Goal: Navigation & Orientation: Find specific page/section

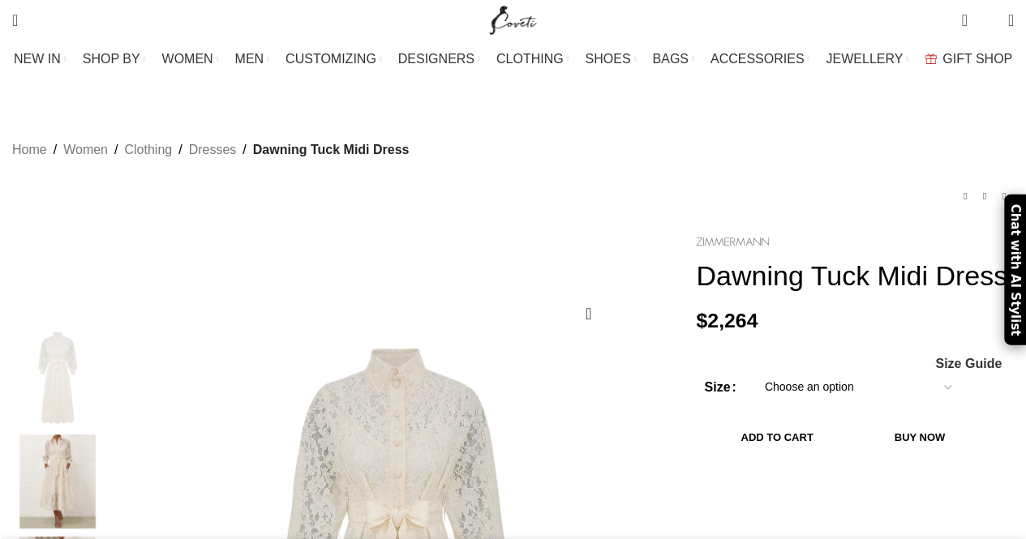
click at [729, 238] on img at bounding box center [732, 242] width 73 height 9
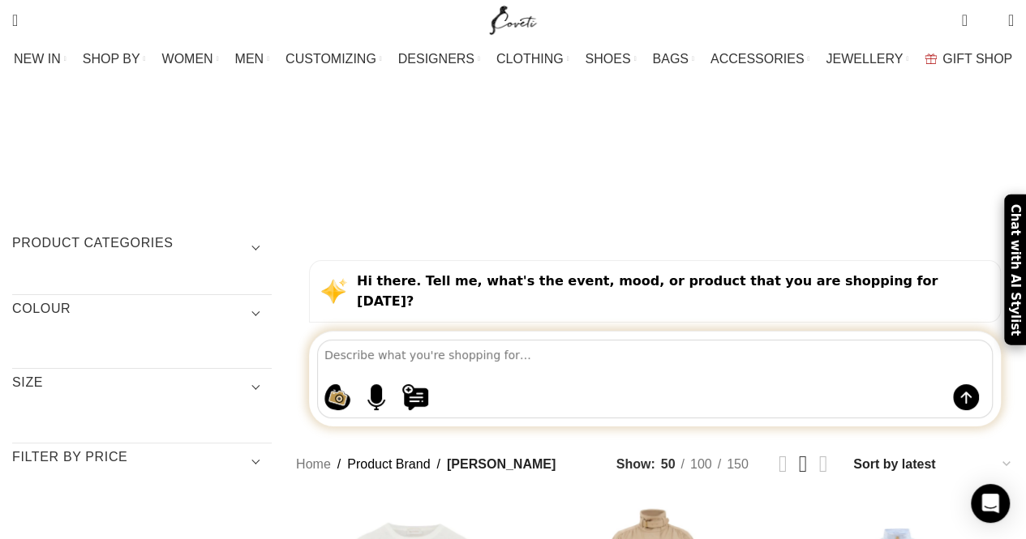
click at [901, 325] on span "Show sidebar" at bounding box center [513, 269] width 1026 height 539
click at [963, 325] on span "Show sidebar" at bounding box center [513, 269] width 1026 height 539
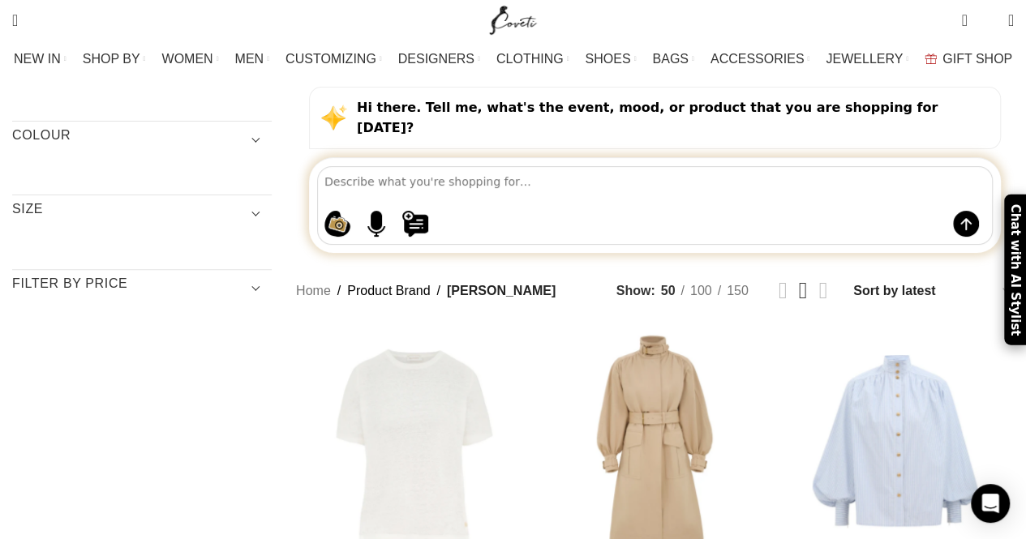
scroll to position [81, 0]
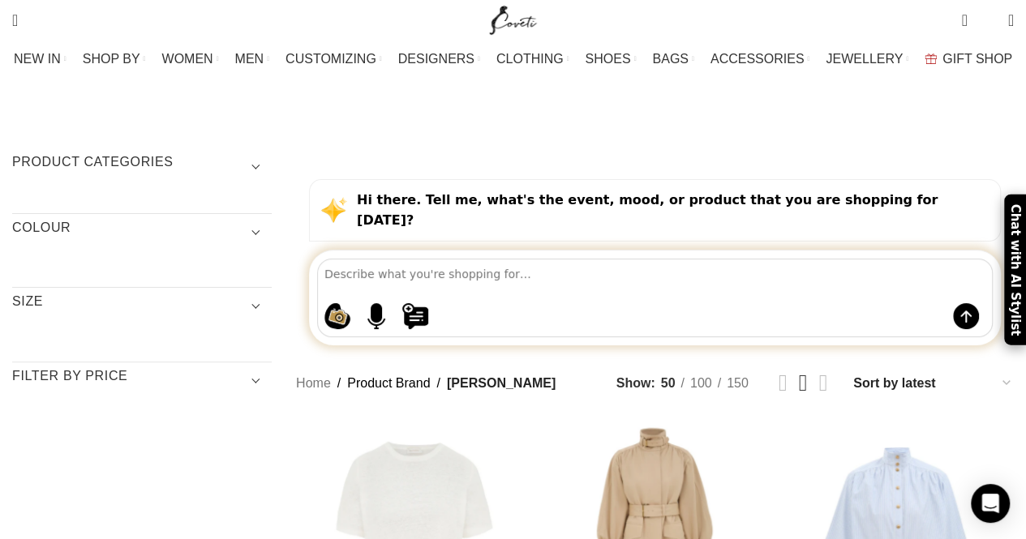
drag, startPoint x: 919, startPoint y: 246, endPoint x: 983, endPoint y: 242, distance: 63.3
click at [966, 246] on span "Show sidebar" at bounding box center [513, 188] width 1026 height 539
click at [992, 244] on span "Show sidebar" at bounding box center [513, 188] width 1026 height 539
